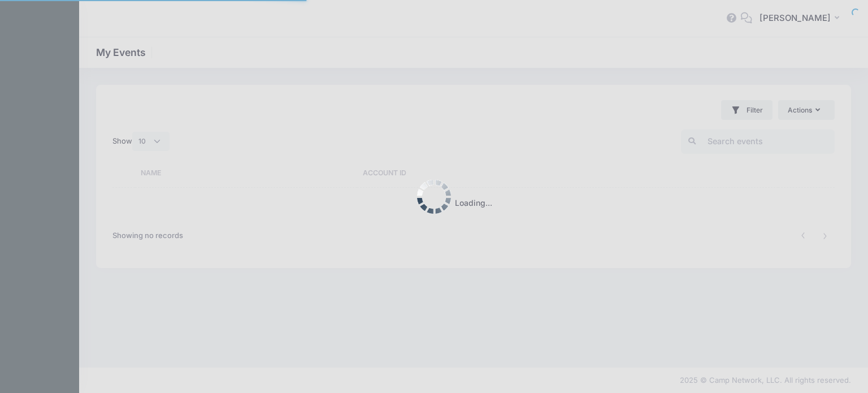
select select "10"
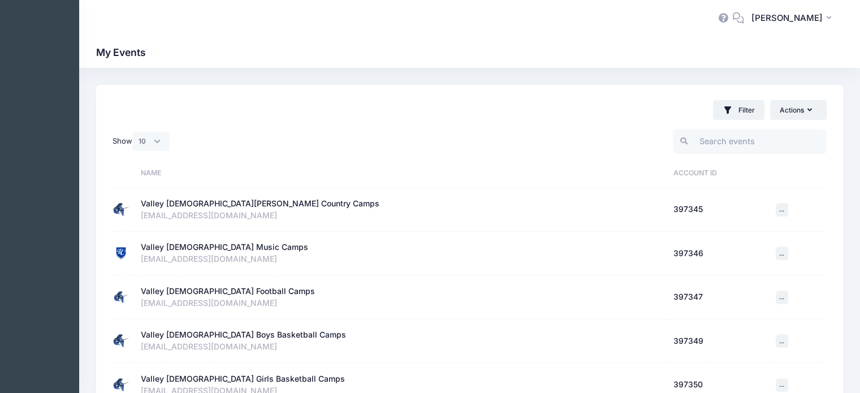
click at [236, 335] on div "Valley [DEMOGRAPHIC_DATA] Boys Basketball Camps" at bounding box center [243, 335] width 205 height 12
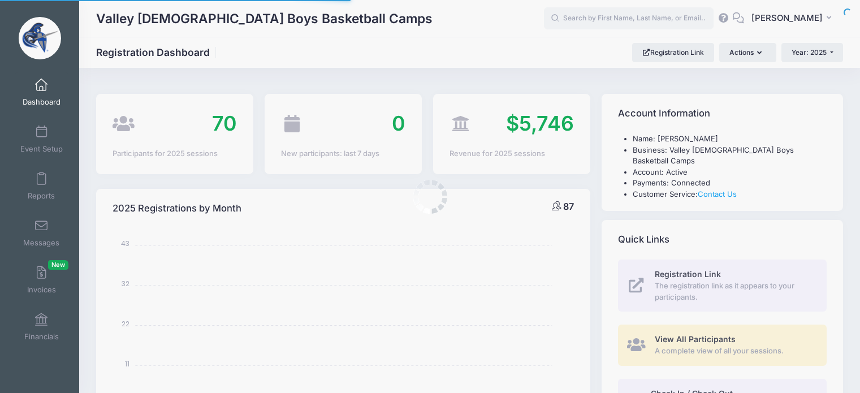
select select
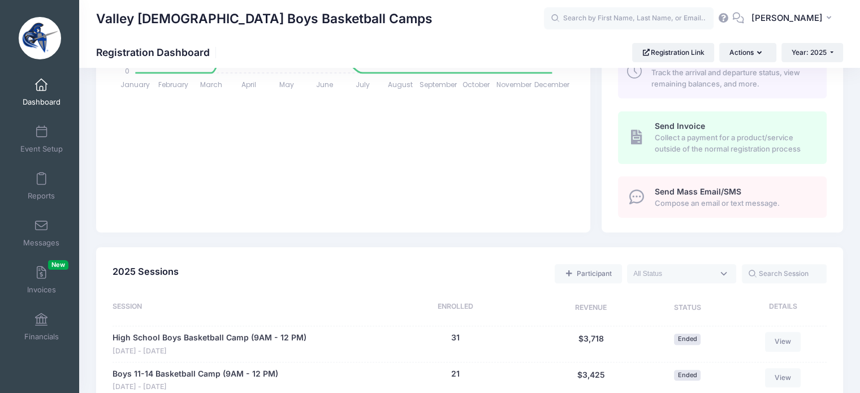
scroll to position [452, 0]
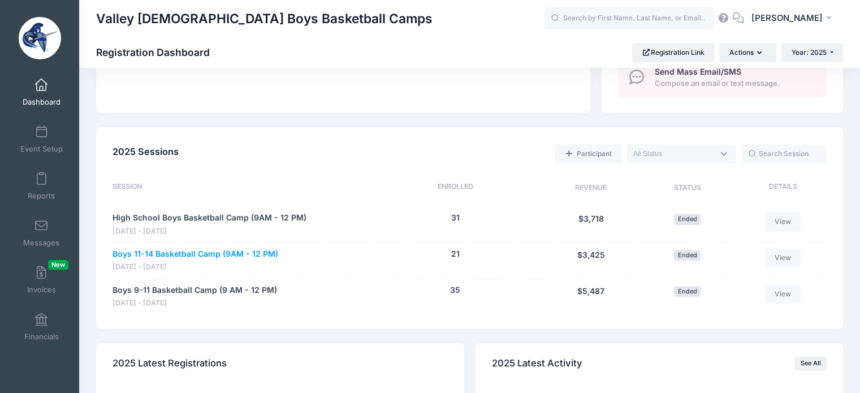
click at [191, 248] on link "Boys 11-14 Basketball Camp (9AM - 12 PM)" at bounding box center [196, 254] width 166 height 12
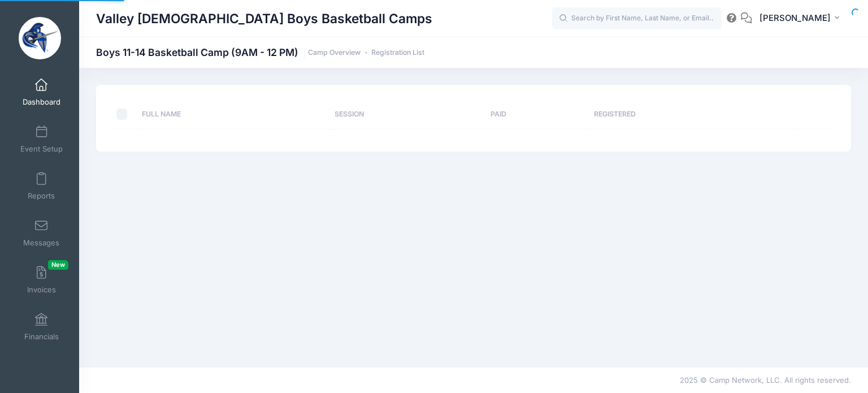
select select "10"
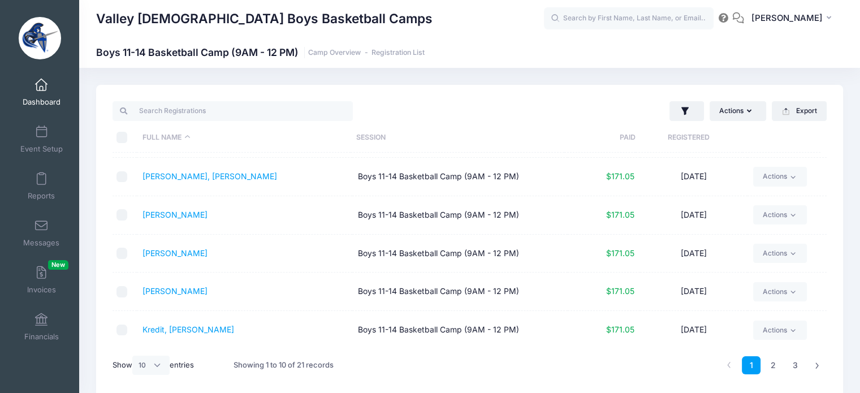
scroll to position [47, 0]
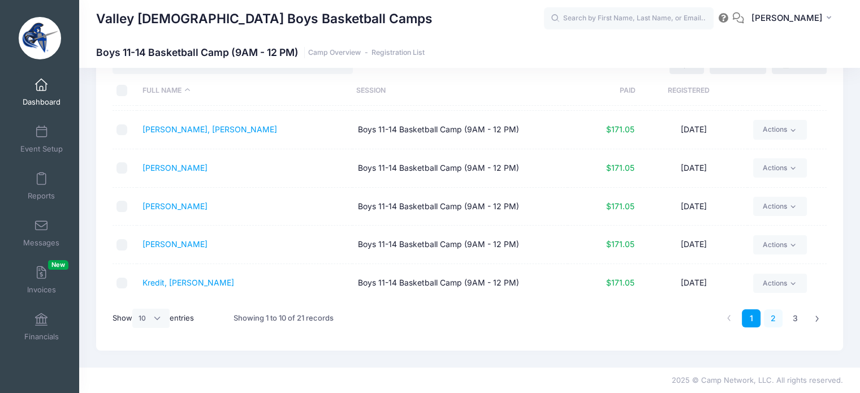
click at [774, 318] on link "2" at bounding box center [773, 318] width 19 height 19
click at [794, 316] on link "3" at bounding box center [795, 318] width 19 height 19
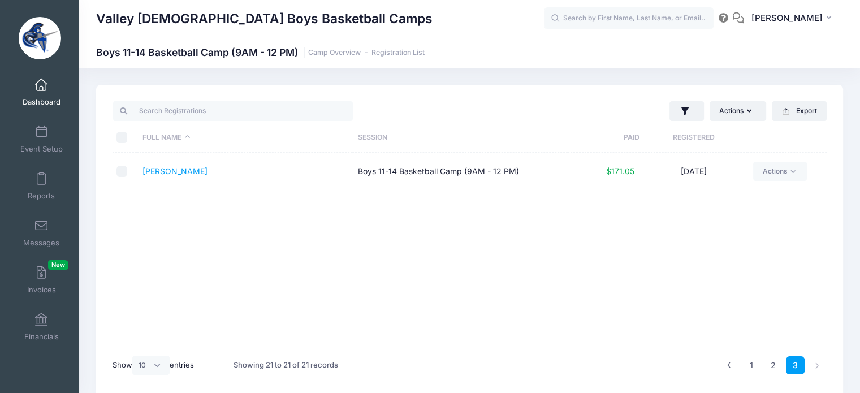
scroll to position [0, 0]
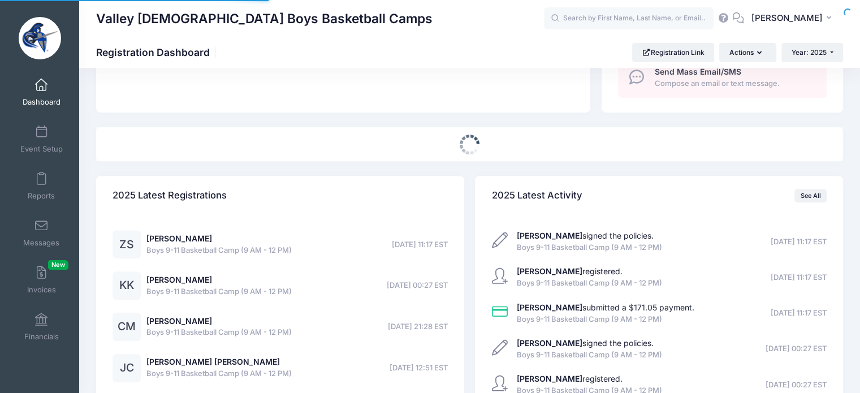
select select
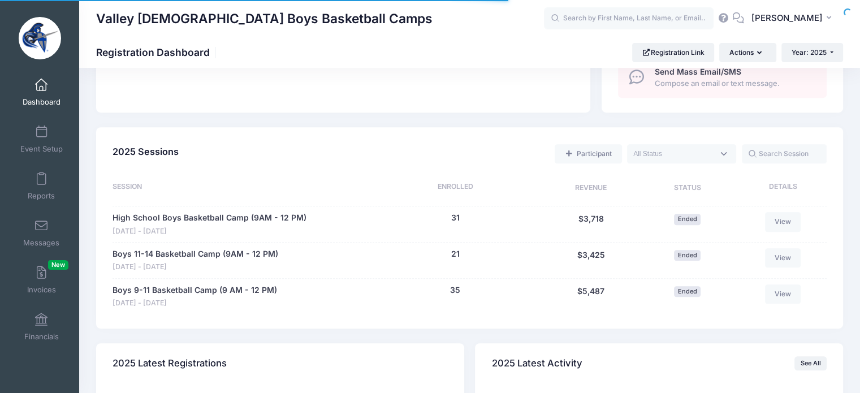
scroll to position [452, 0]
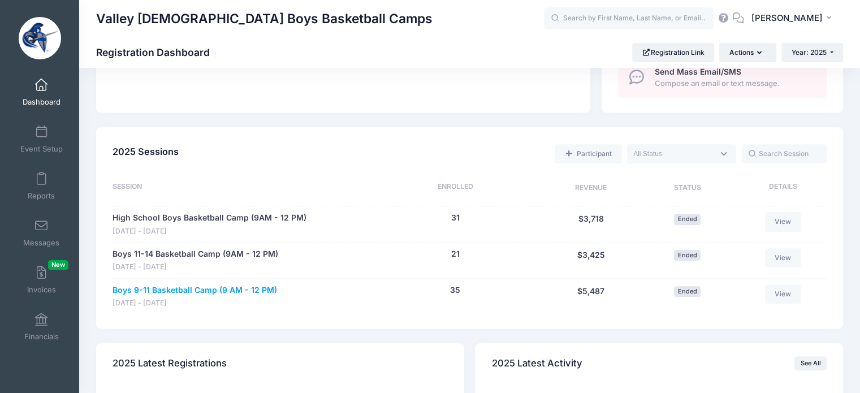
click at [187, 284] on link "Boys 9-11 Basketball Camp (9 AM - 12 PM)" at bounding box center [195, 290] width 165 height 12
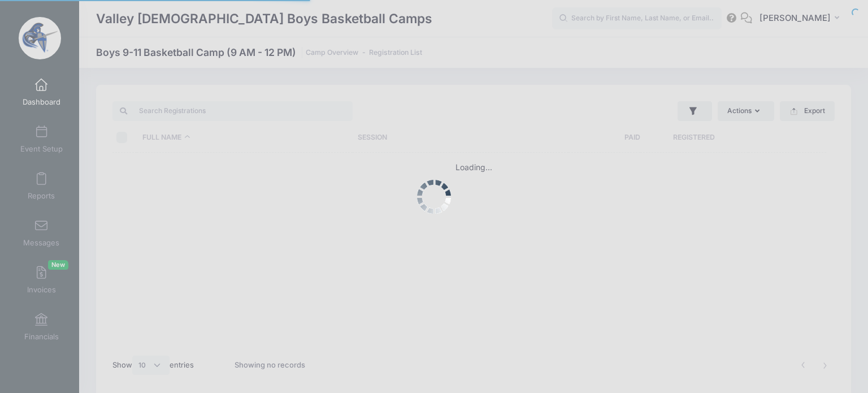
select select "10"
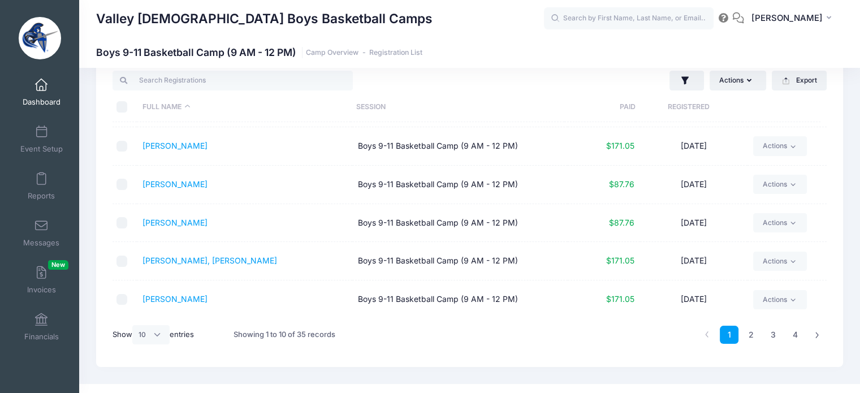
scroll to position [47, 0]
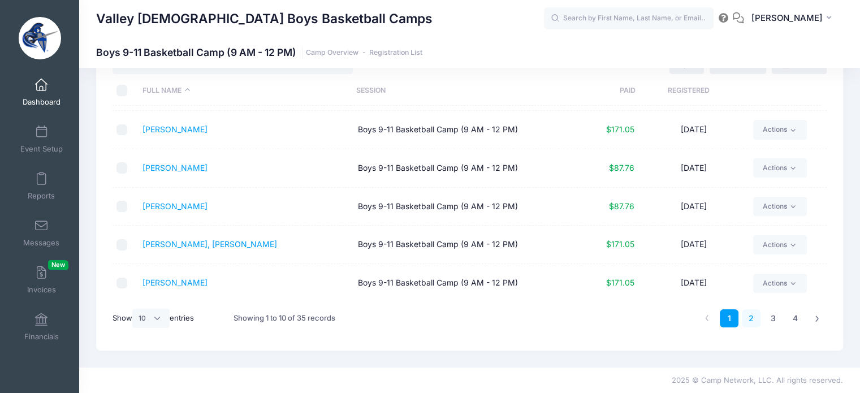
click at [751, 317] on link "2" at bounding box center [751, 318] width 19 height 19
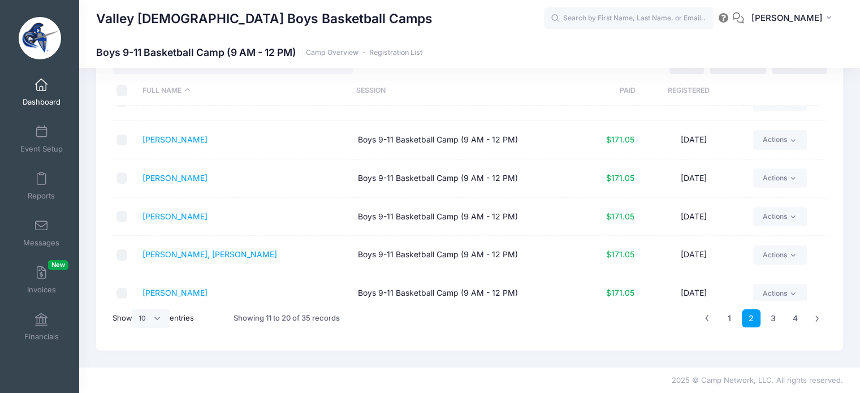
scroll to position [187, 0]
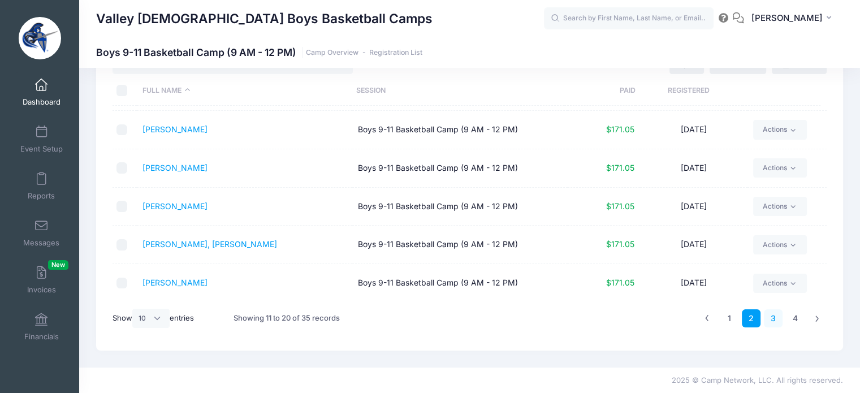
click at [771, 315] on link "3" at bounding box center [773, 318] width 19 height 19
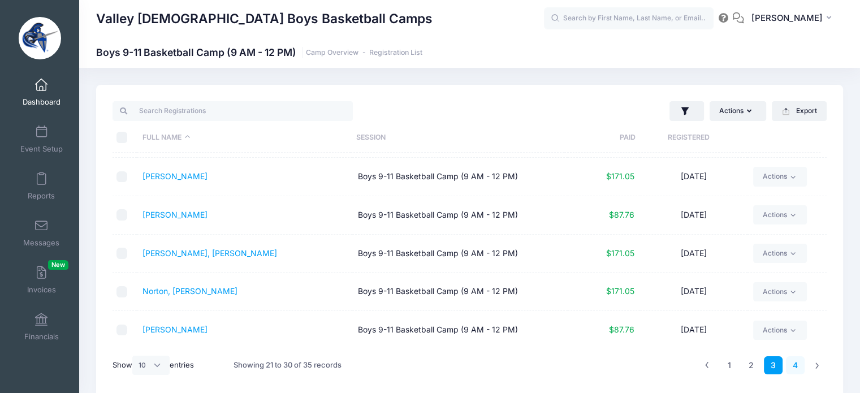
click at [796, 365] on link "4" at bounding box center [795, 365] width 19 height 19
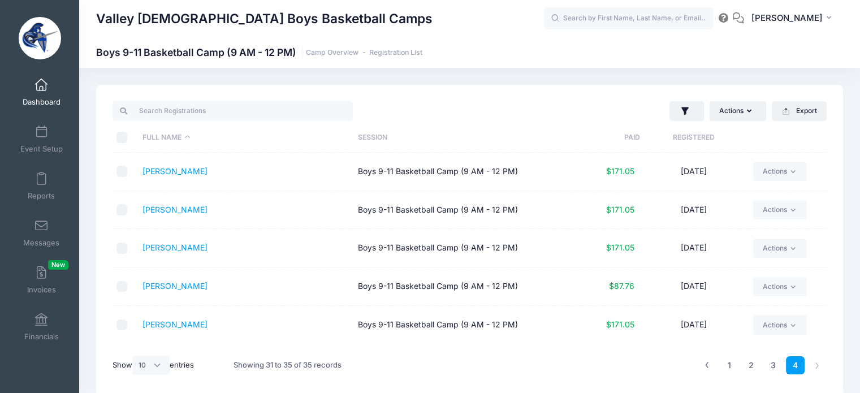
scroll to position [47, 0]
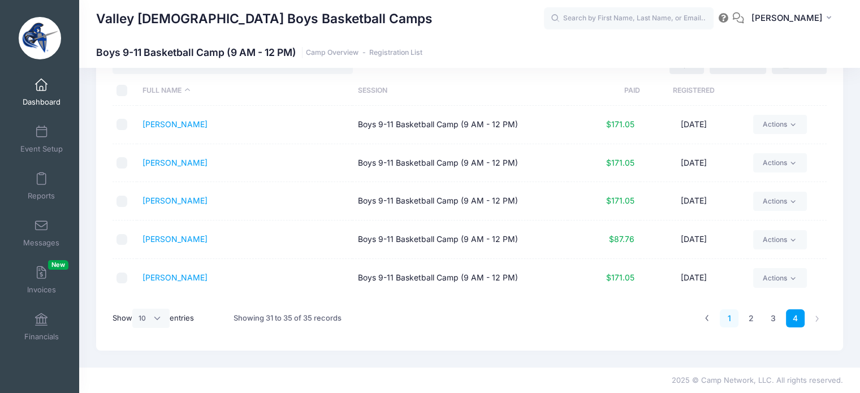
click at [727, 317] on link "1" at bounding box center [729, 318] width 19 height 19
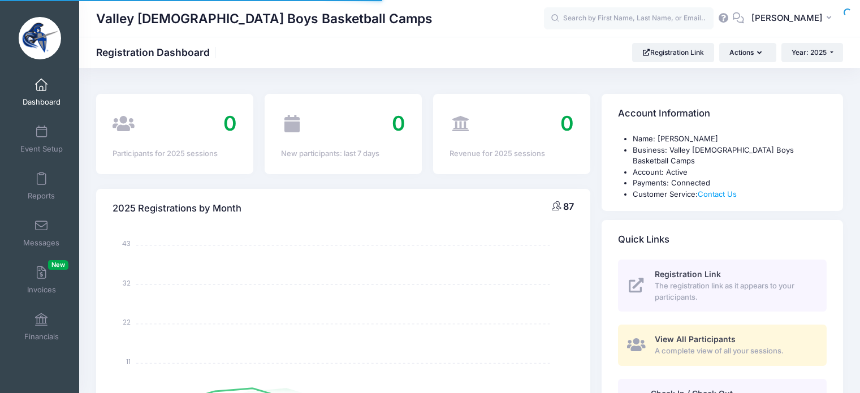
select select
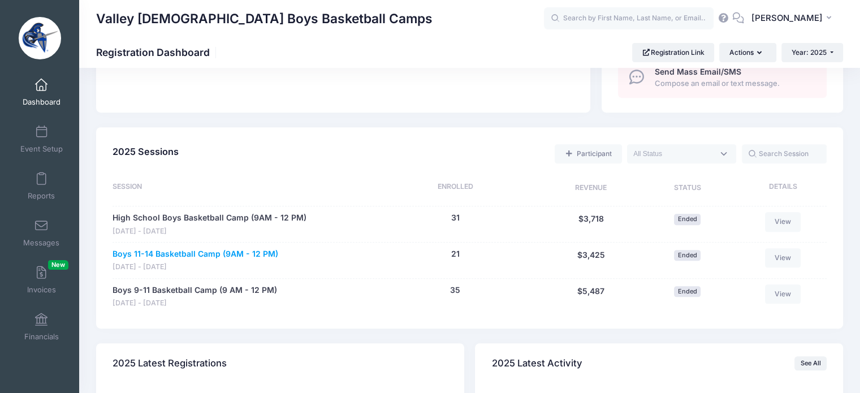
click at [197, 248] on link "Boys 11-14 Basketball Camp (9AM - 12 PM)" at bounding box center [196, 254] width 166 height 12
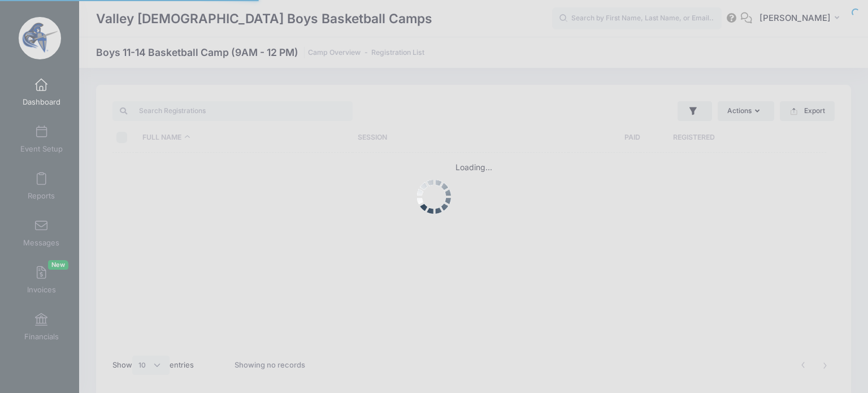
select select "10"
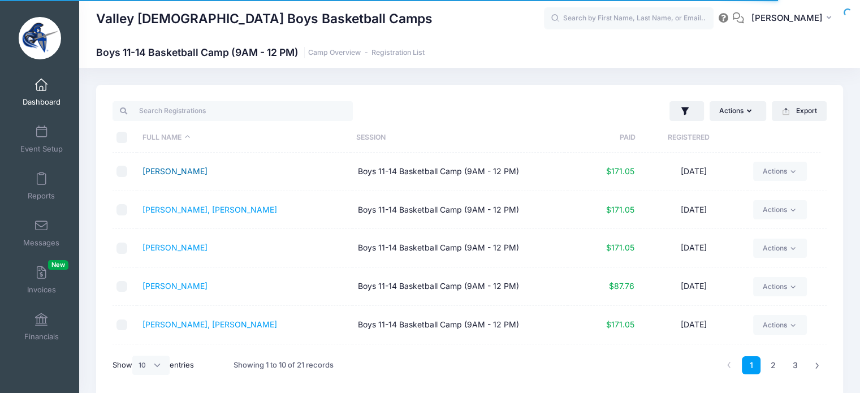
click at [173, 171] on link "[PERSON_NAME]" at bounding box center [174, 171] width 65 height 10
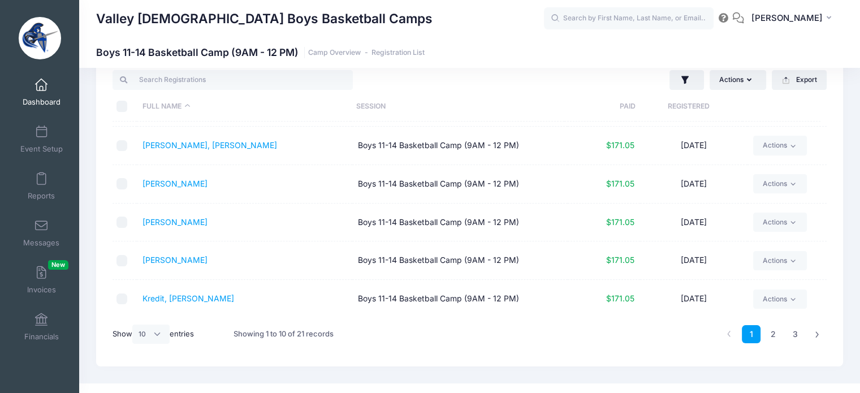
scroll to position [47, 0]
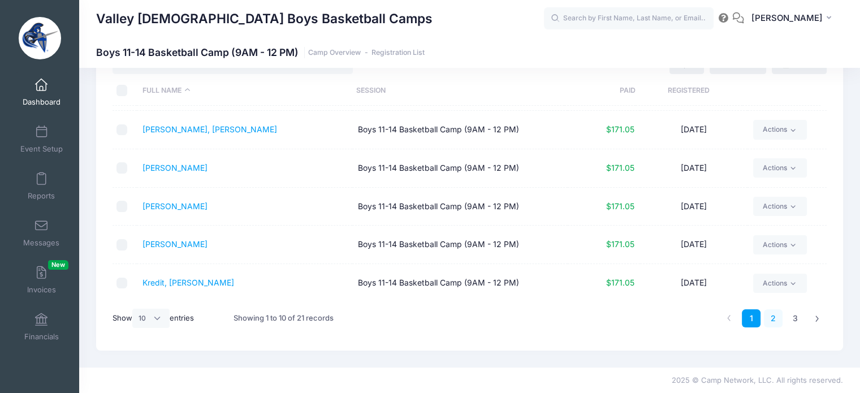
click at [772, 315] on link "2" at bounding box center [773, 318] width 19 height 19
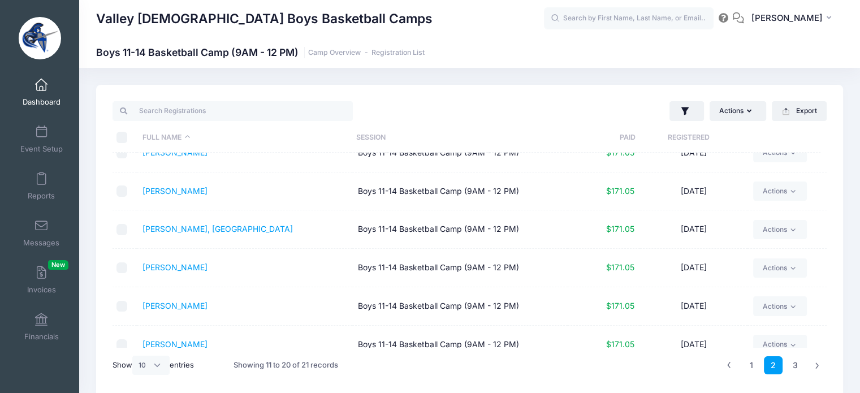
scroll to position [0, 0]
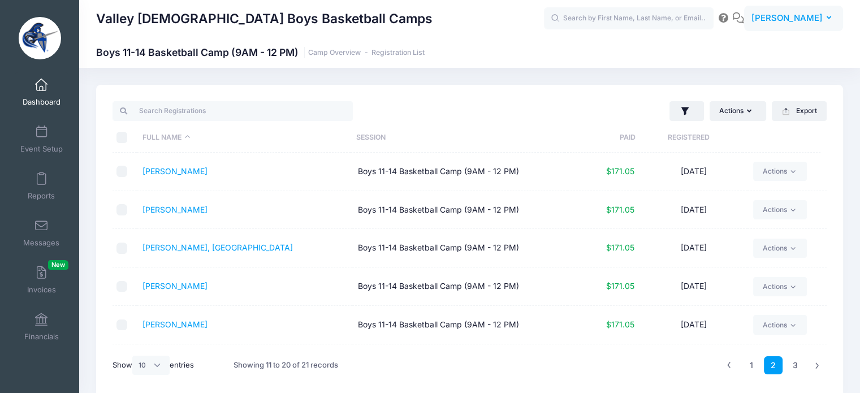
click at [830, 18] on icon "button" at bounding box center [831, 18] width 9 height 0
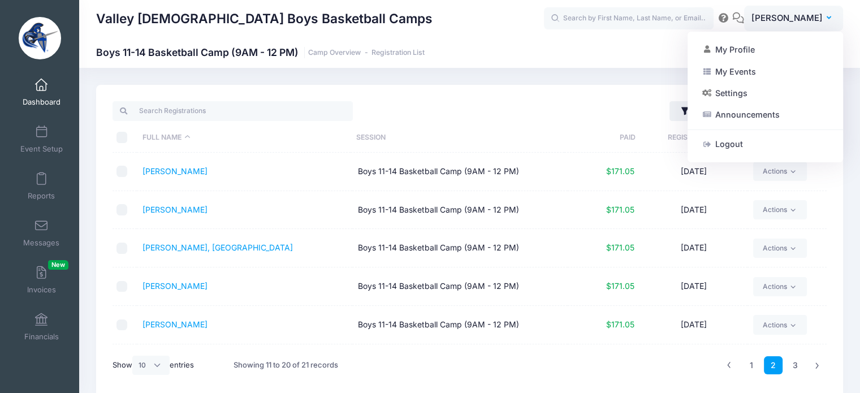
click at [427, 82] on div "Valley Christian Boys Basketball Camps Boys 11-14 Basketball Camp (9AM - 12 PM)…" at bounding box center [469, 241] width 781 height 347
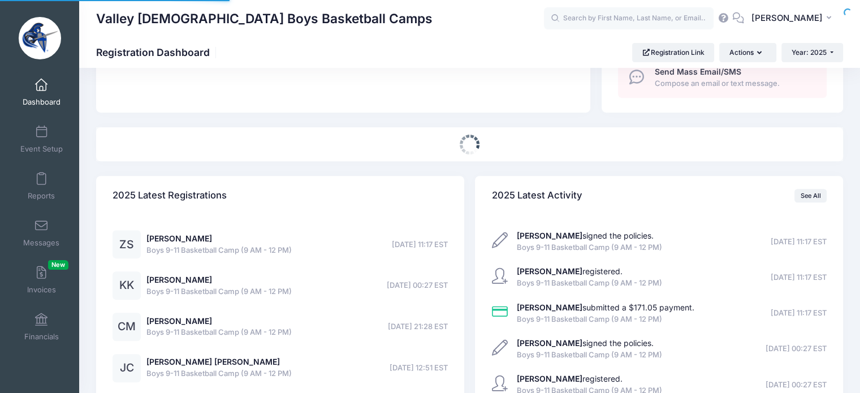
select select
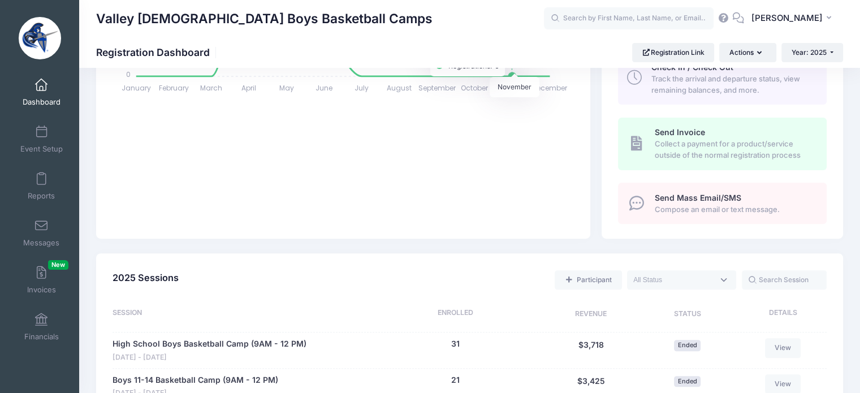
scroll to position [396, 0]
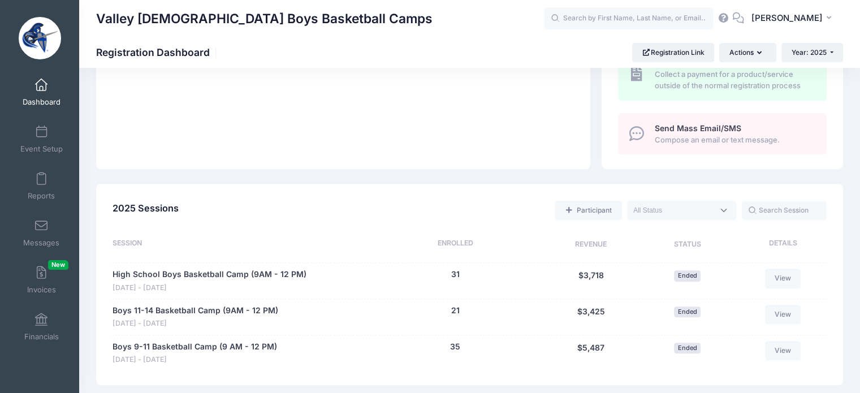
click at [721, 201] on span at bounding box center [681, 210] width 109 height 19
click at [445, 172] on div "2025 Events 2025 Sessions Participant Upcoming Live Completed Session Enrolled …" at bounding box center [469, 277] width 758 height 216
